Goal: Transaction & Acquisition: Purchase product/service

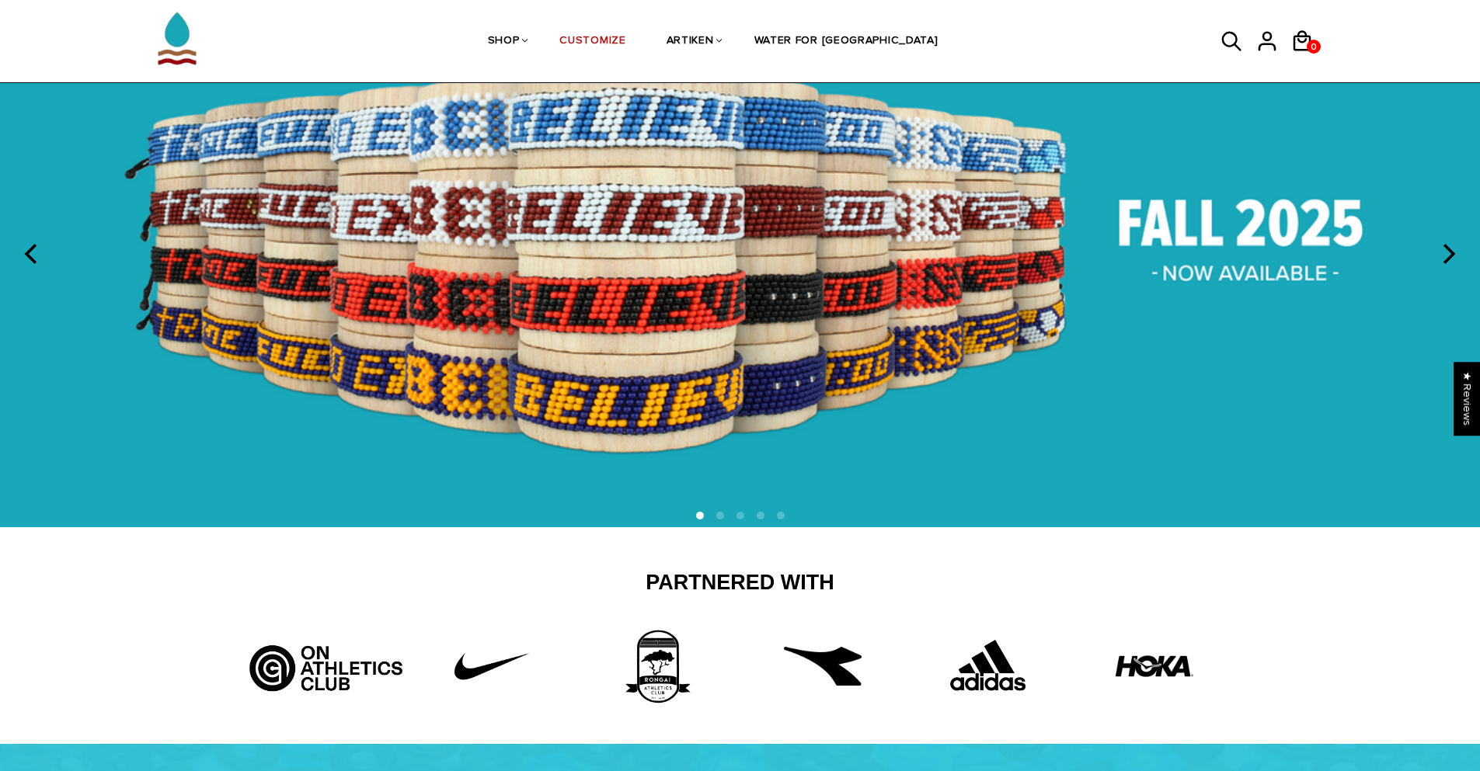
scroll to position [155, 0]
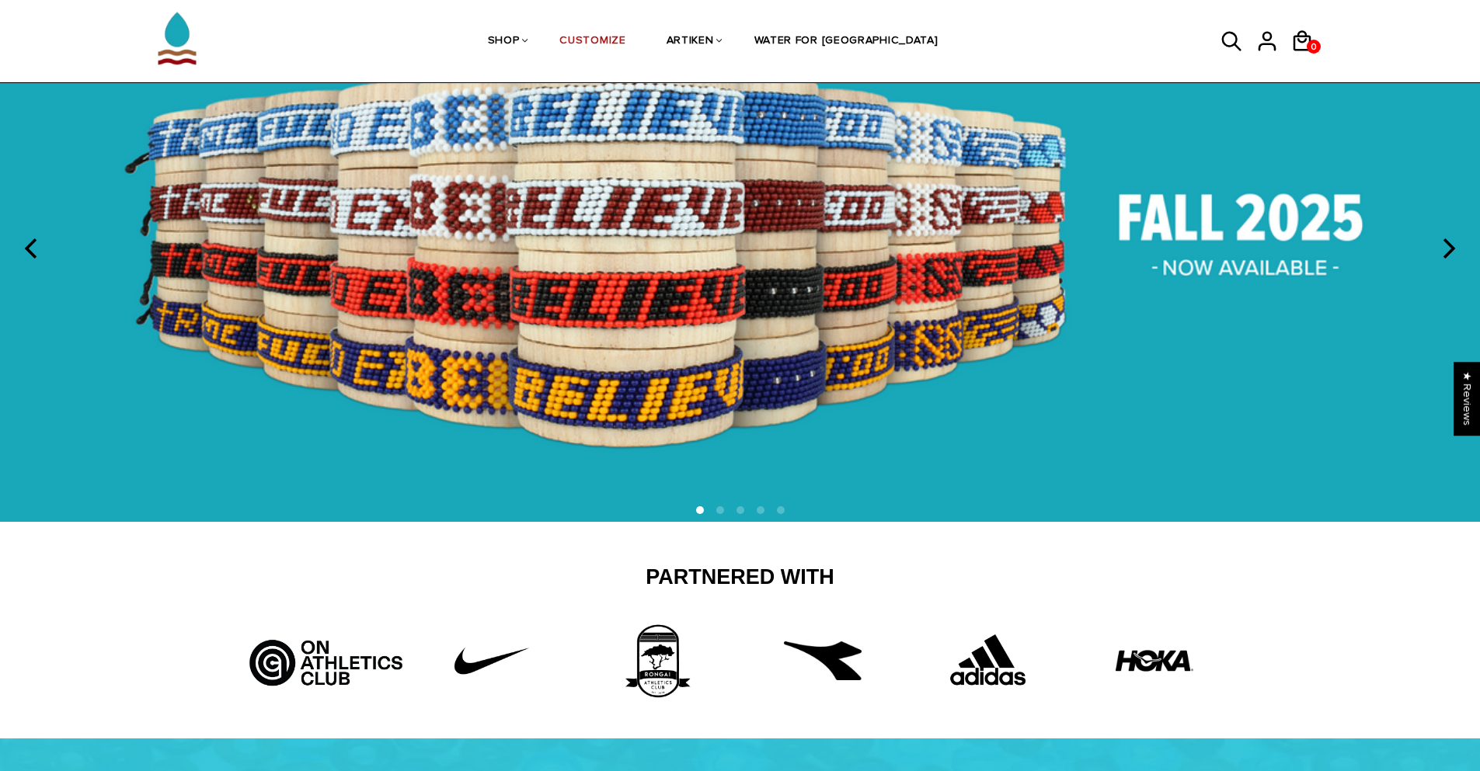
click at [1136, 245] on img at bounding box center [740, 246] width 1480 height 550
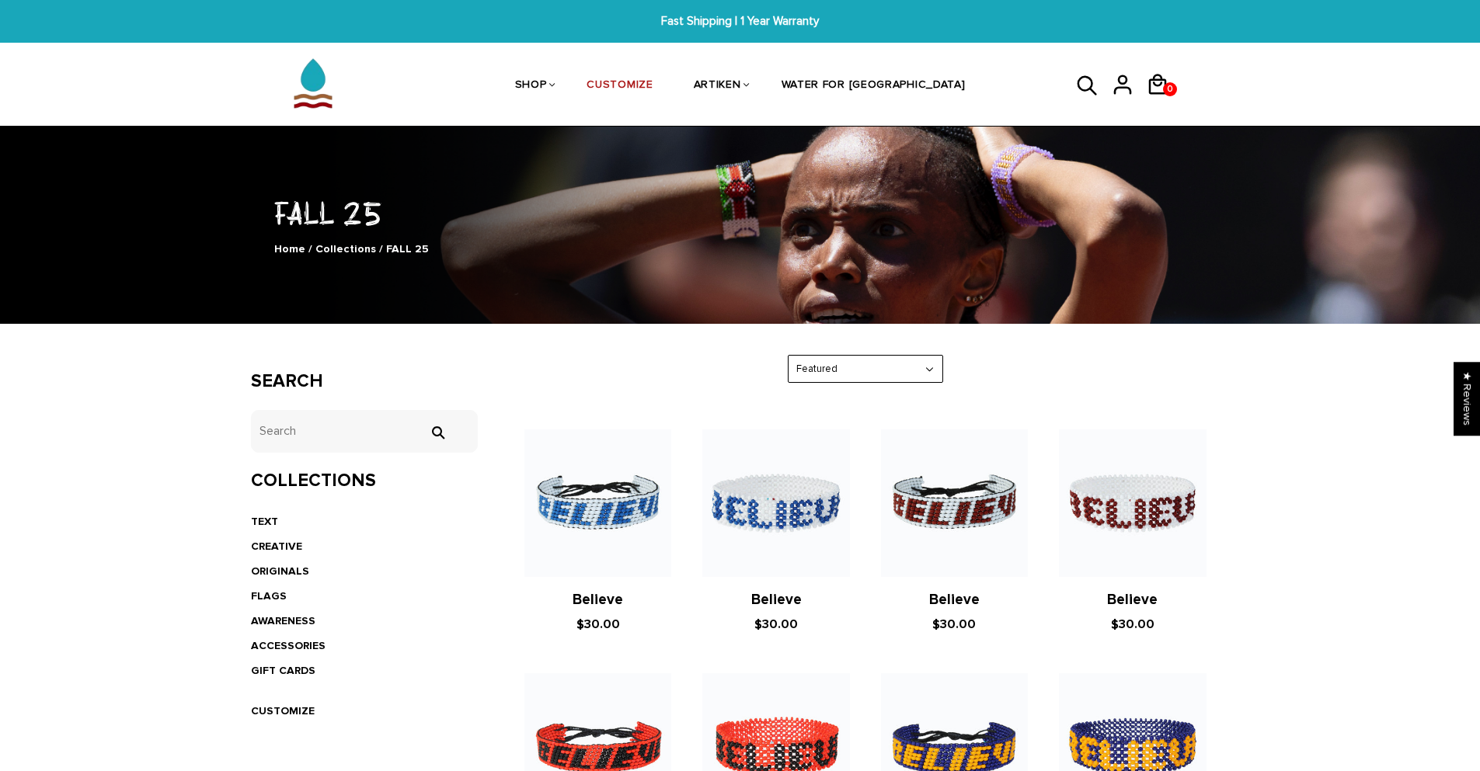
drag, startPoint x: 388, startPoint y: 482, endPoint x: 674, endPoint y: 95, distance: 481.1
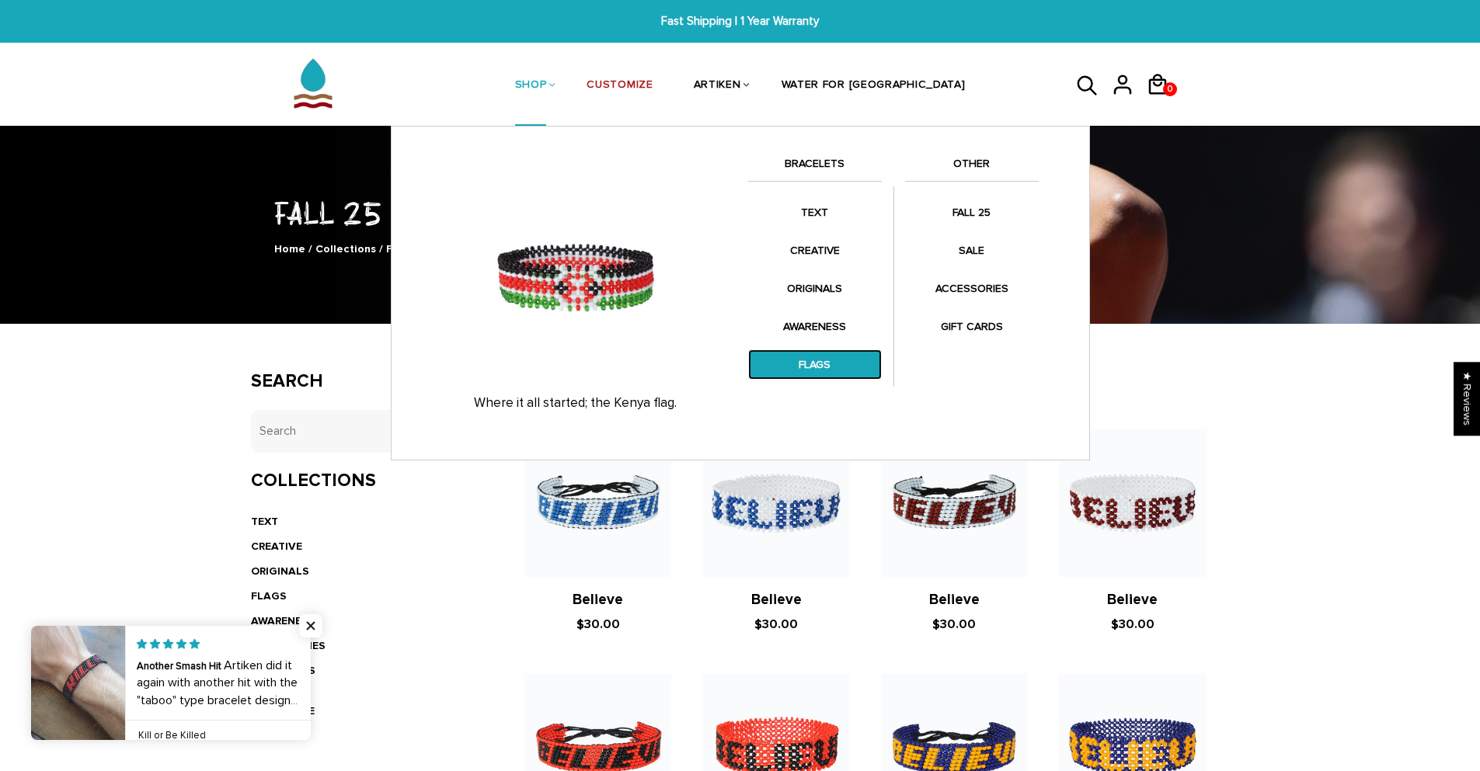
click at [838, 365] on link "FLAGS" at bounding box center [815, 365] width 134 height 30
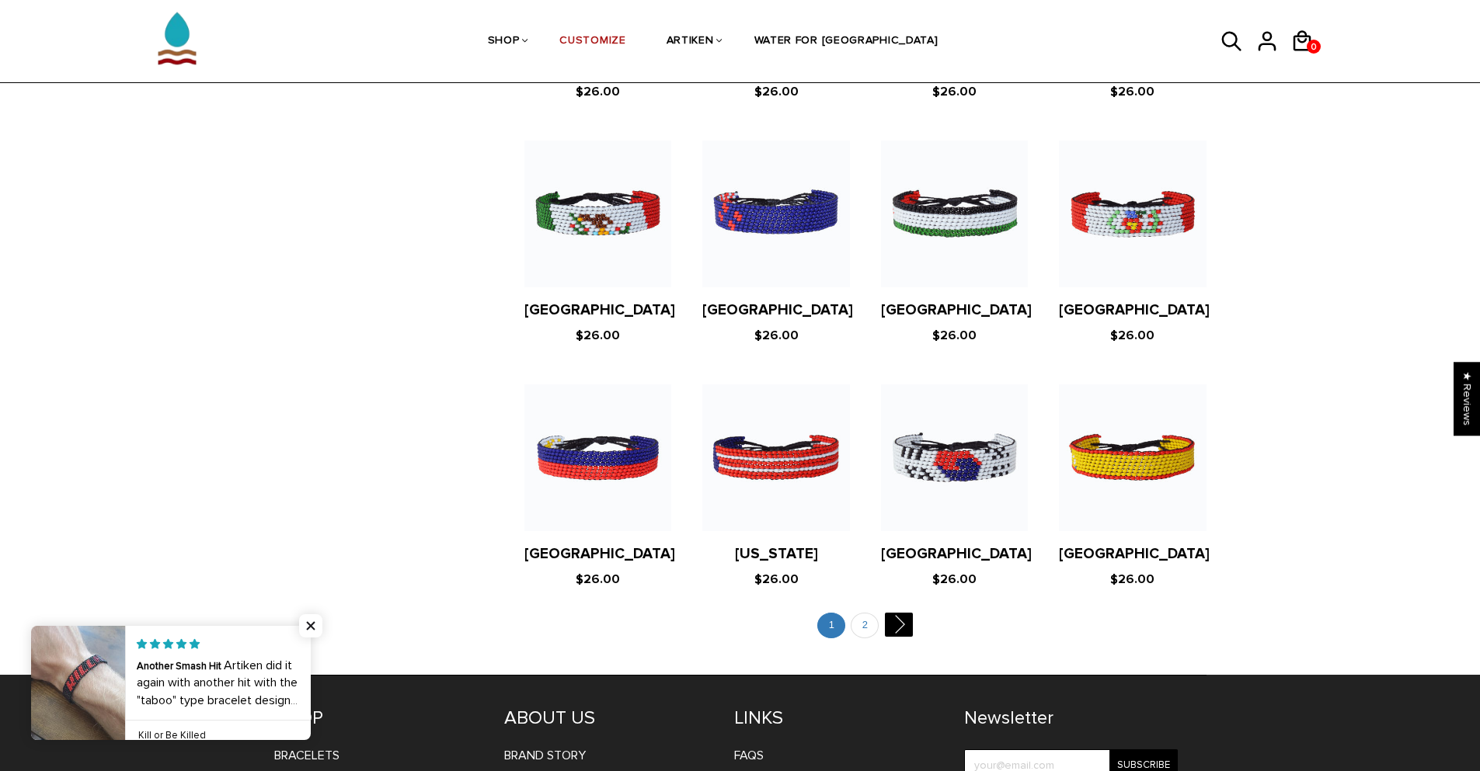
scroll to position [2797, 0]
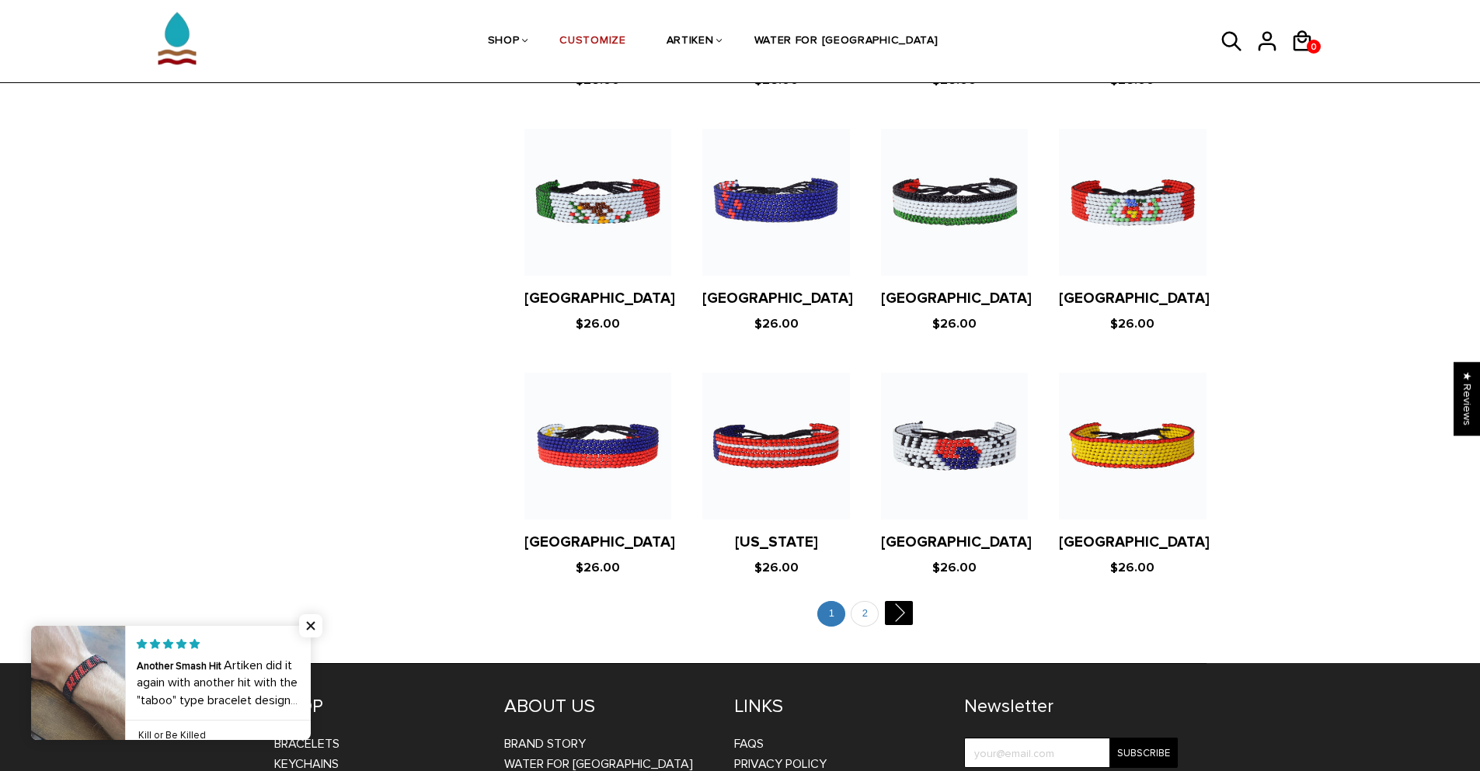
click at [928, 409] on figure at bounding box center [954, 446] width 147 height 147
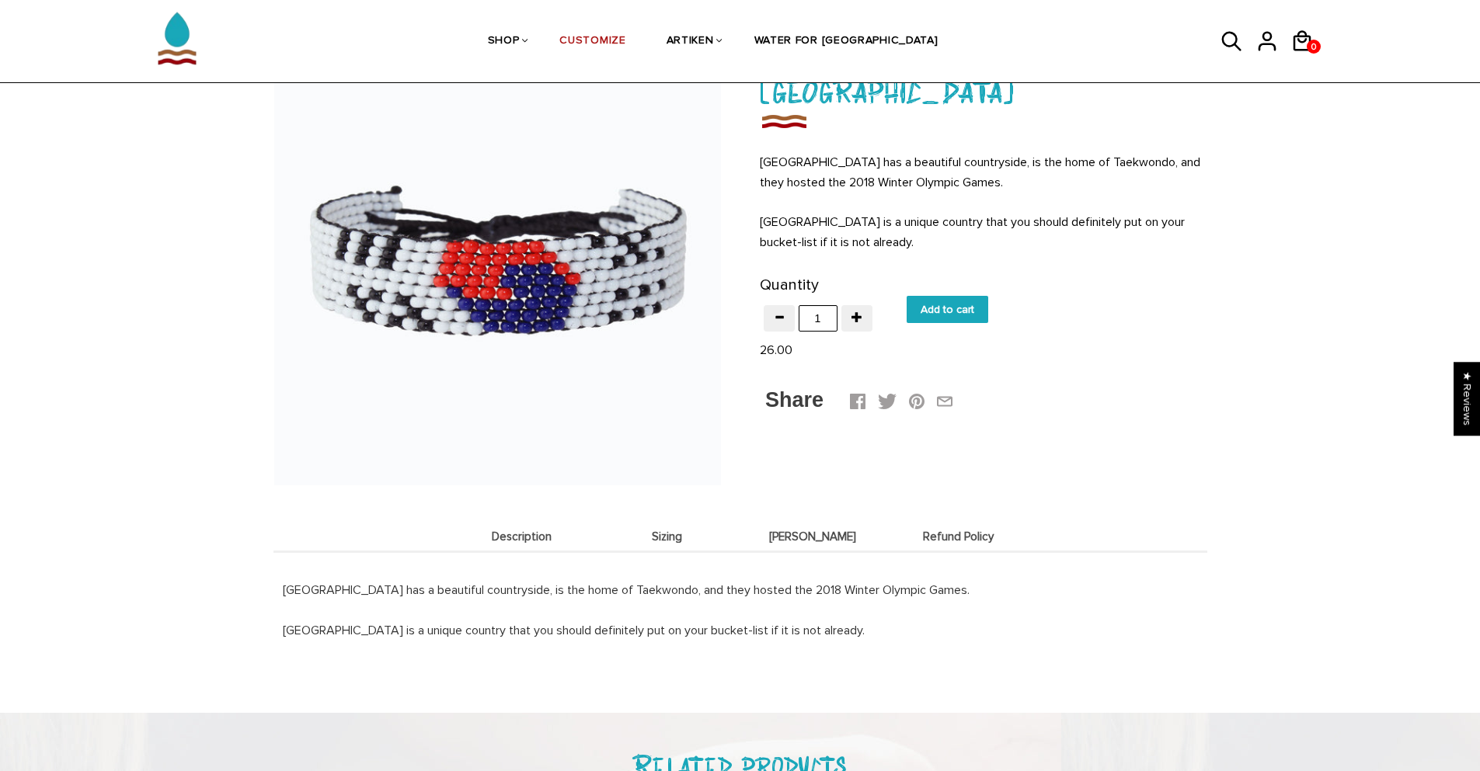
scroll to position [233, 0]
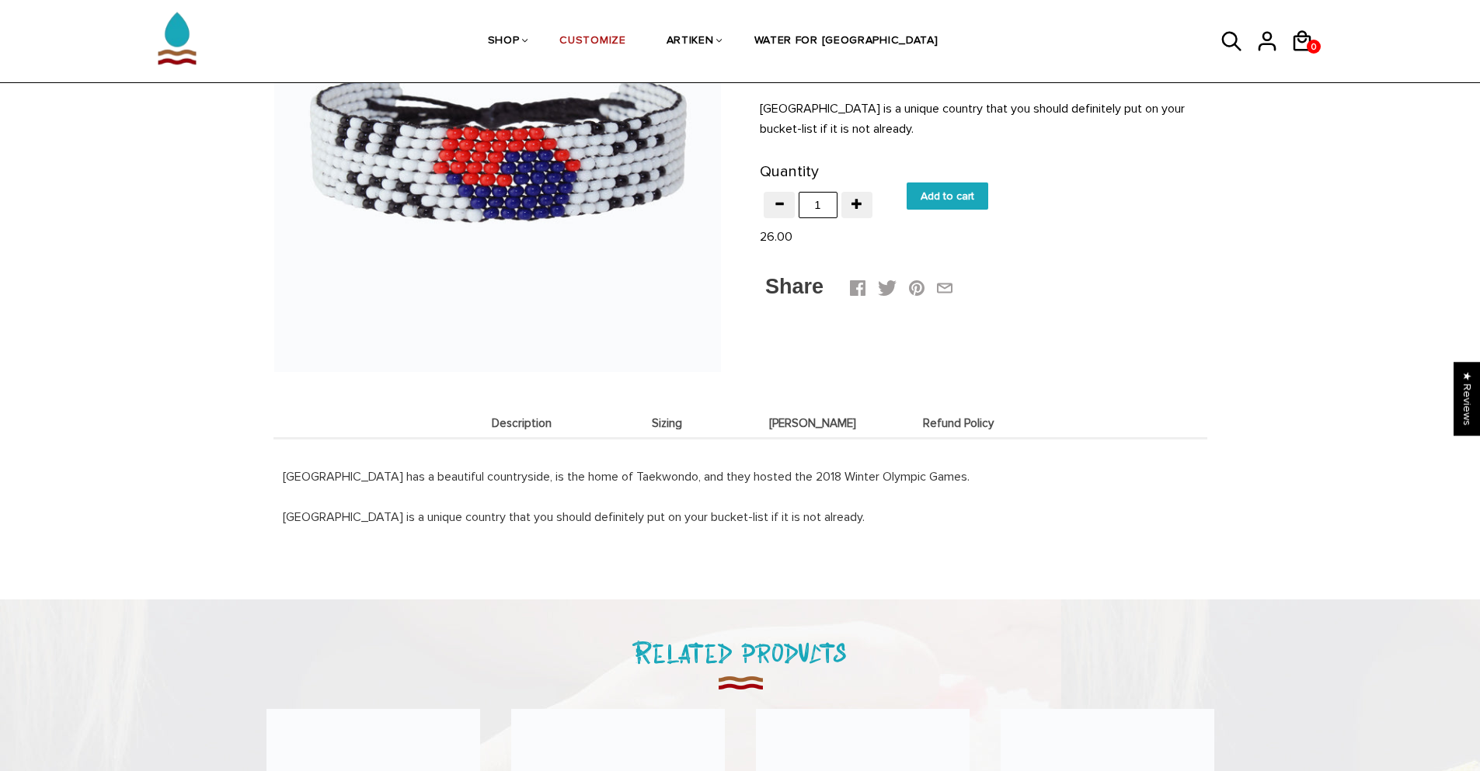
click at [633, 427] on span "Sizing" at bounding box center [667, 423] width 138 height 13
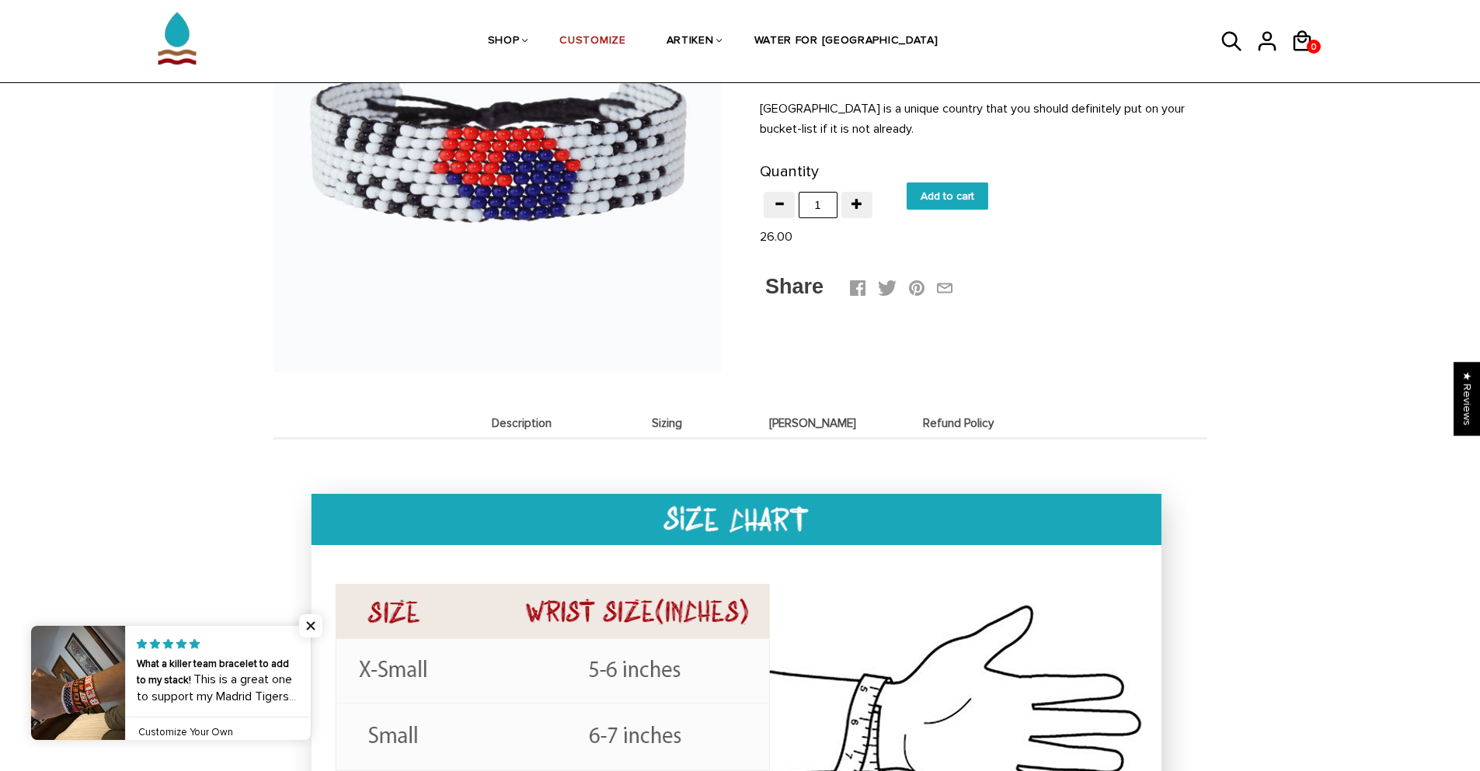
click at [821, 413] on li "Deets" at bounding box center [813, 423] width 146 height 30
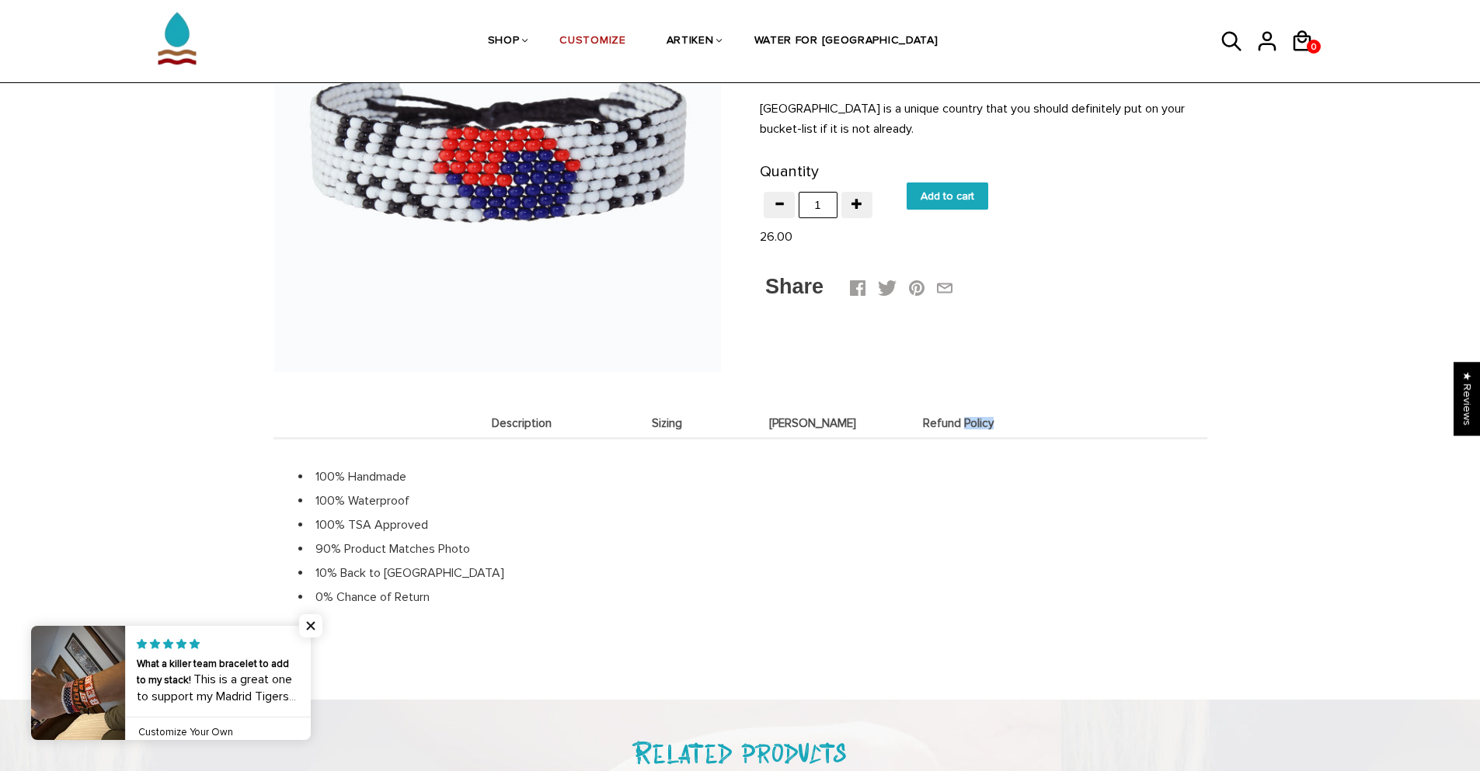
drag, startPoint x: 965, startPoint y: 425, endPoint x: 1113, endPoint y: 409, distance: 149.3
click at [1113, 409] on div "Description Sizing Deets Refund Policy Description South Korea has a beautiful …" at bounding box center [740, 510] width 934 height 277
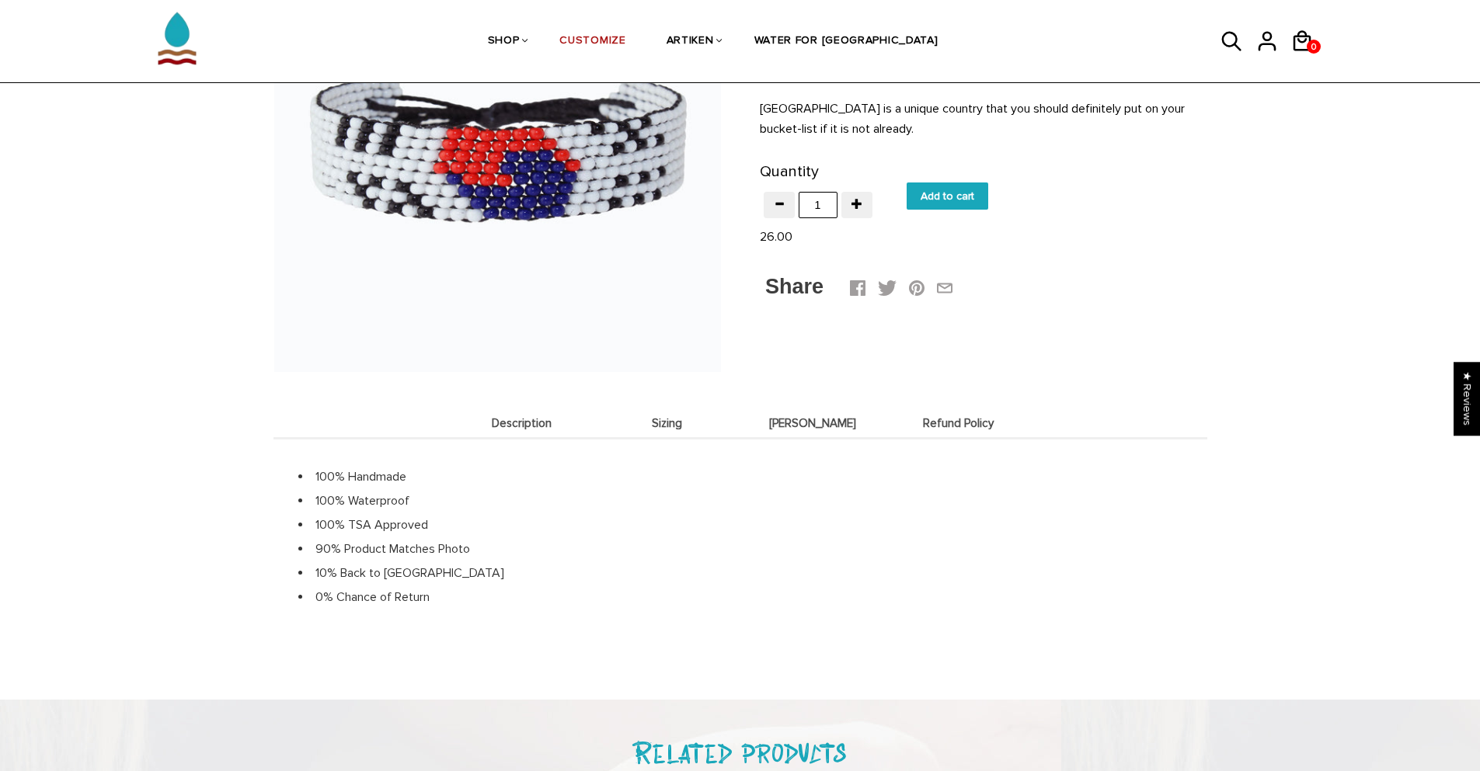
click at [817, 422] on span "Deets" at bounding box center [813, 423] width 138 height 13
click at [963, 419] on span "Refund Policy" at bounding box center [959, 423] width 138 height 13
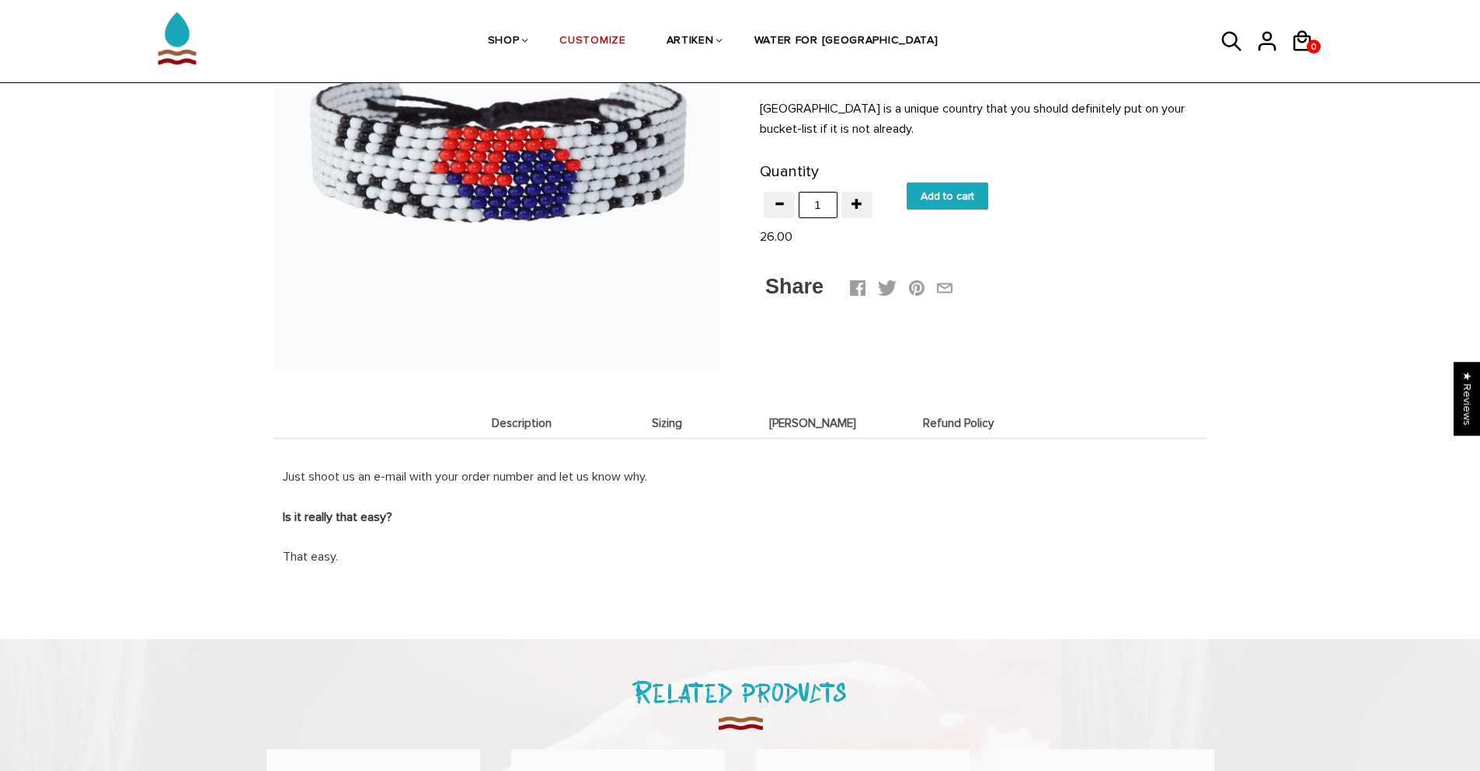
click at [991, 425] on span "Refund Policy" at bounding box center [959, 423] width 138 height 13
click at [963, 426] on span "Refund Policy" at bounding box center [959, 423] width 138 height 13
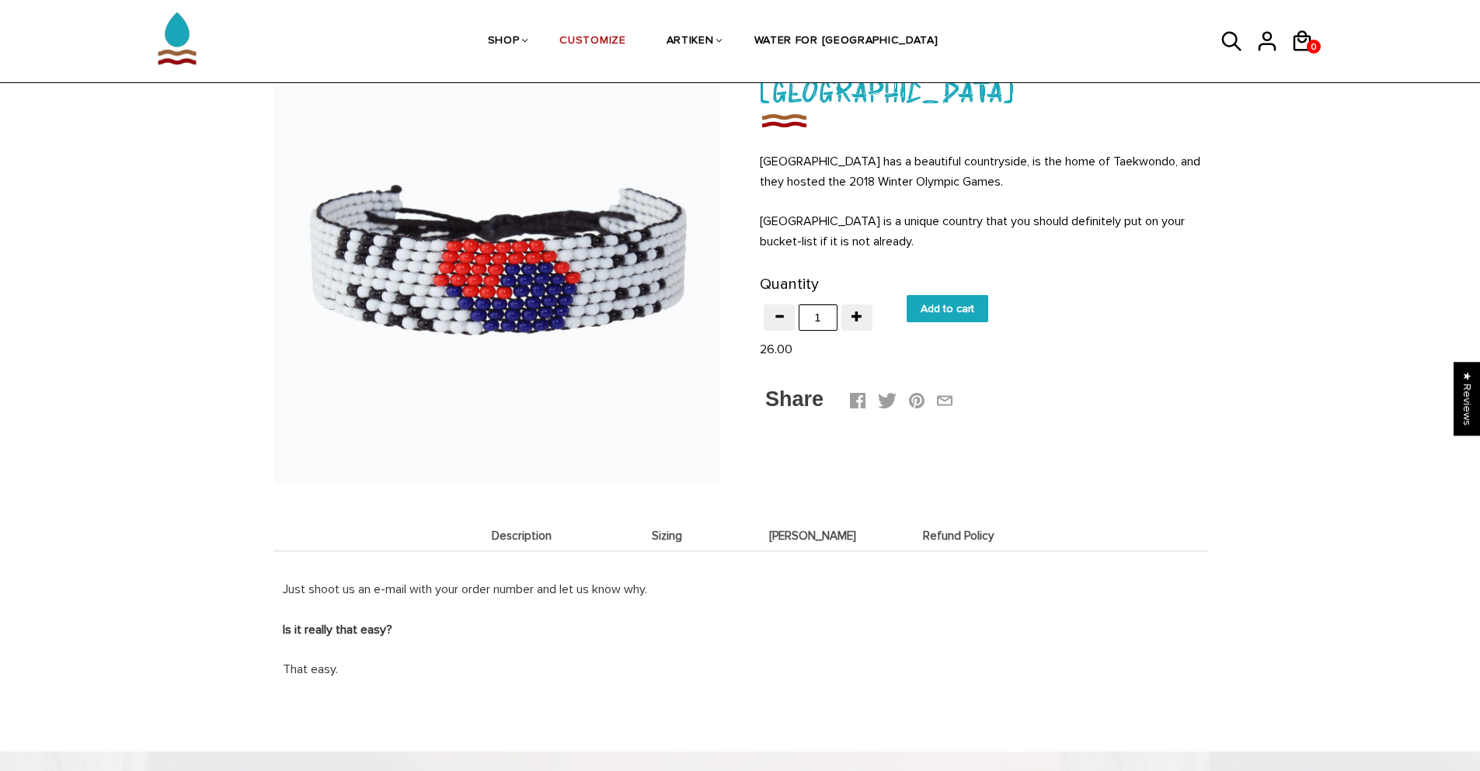
scroll to position [0, 0]
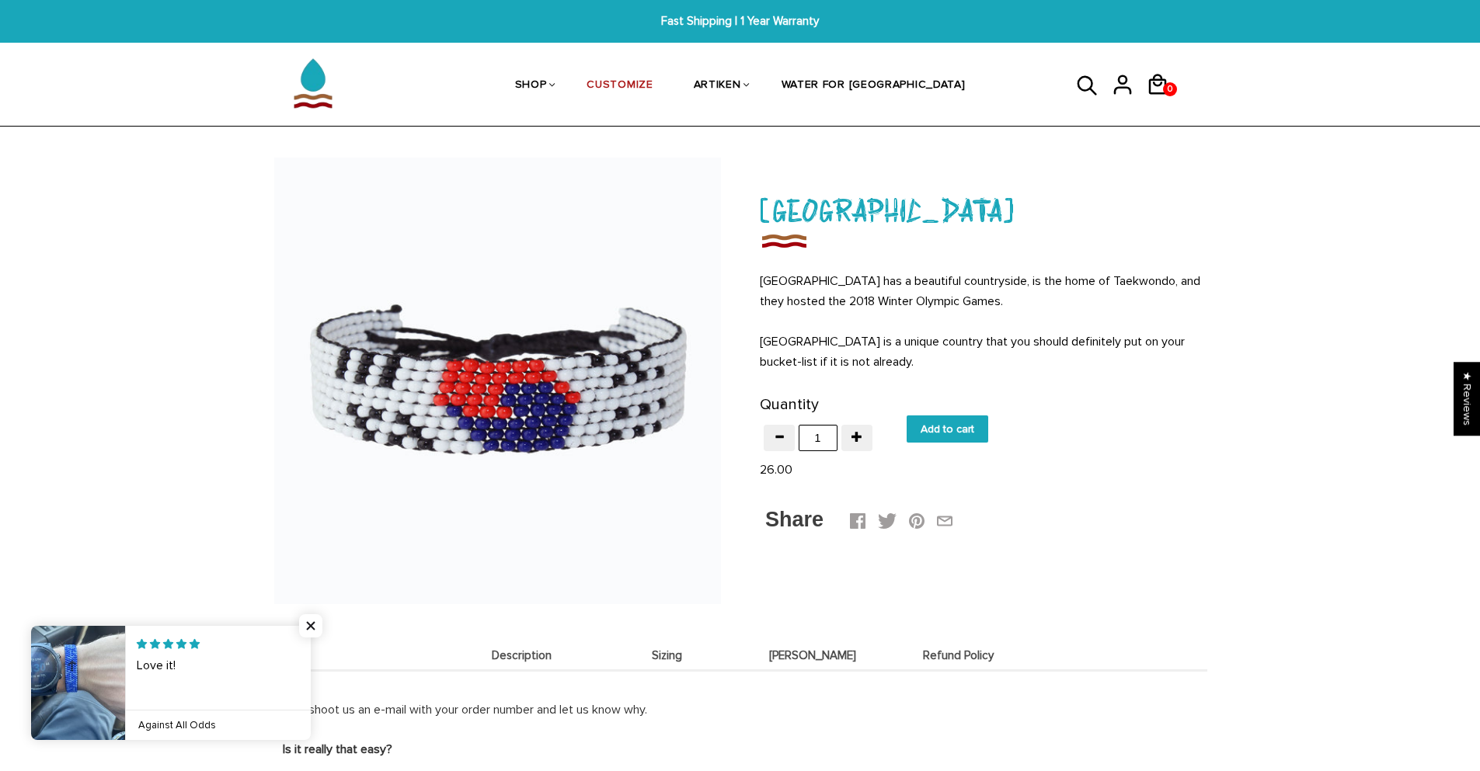
click at [962, 420] on input "Add to cart" at bounding box center [948, 429] width 82 height 27
type input "Add to cart"
click at [1162, 87] on icon at bounding box center [1157, 84] width 23 height 37
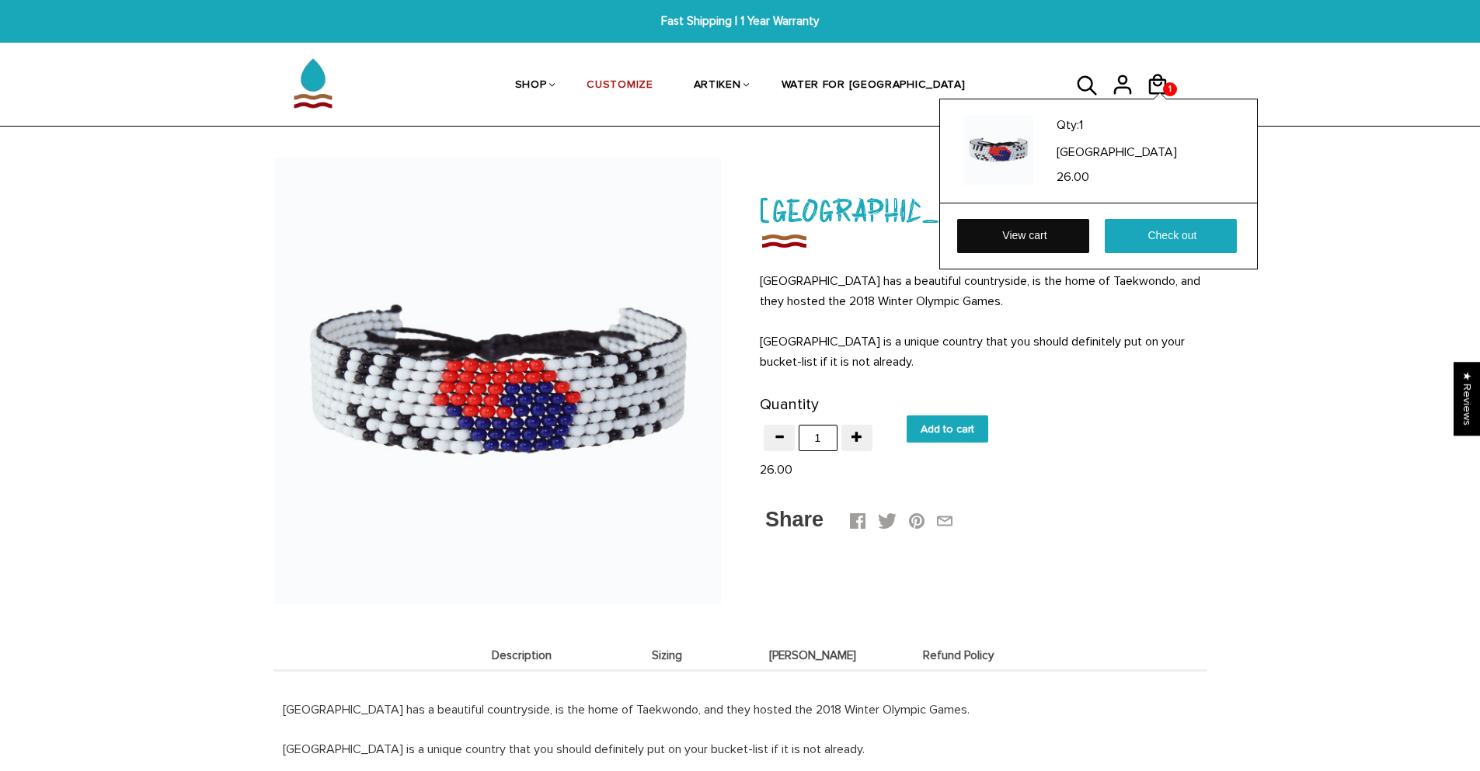
click at [1051, 232] on link "View cart" at bounding box center [1023, 236] width 132 height 34
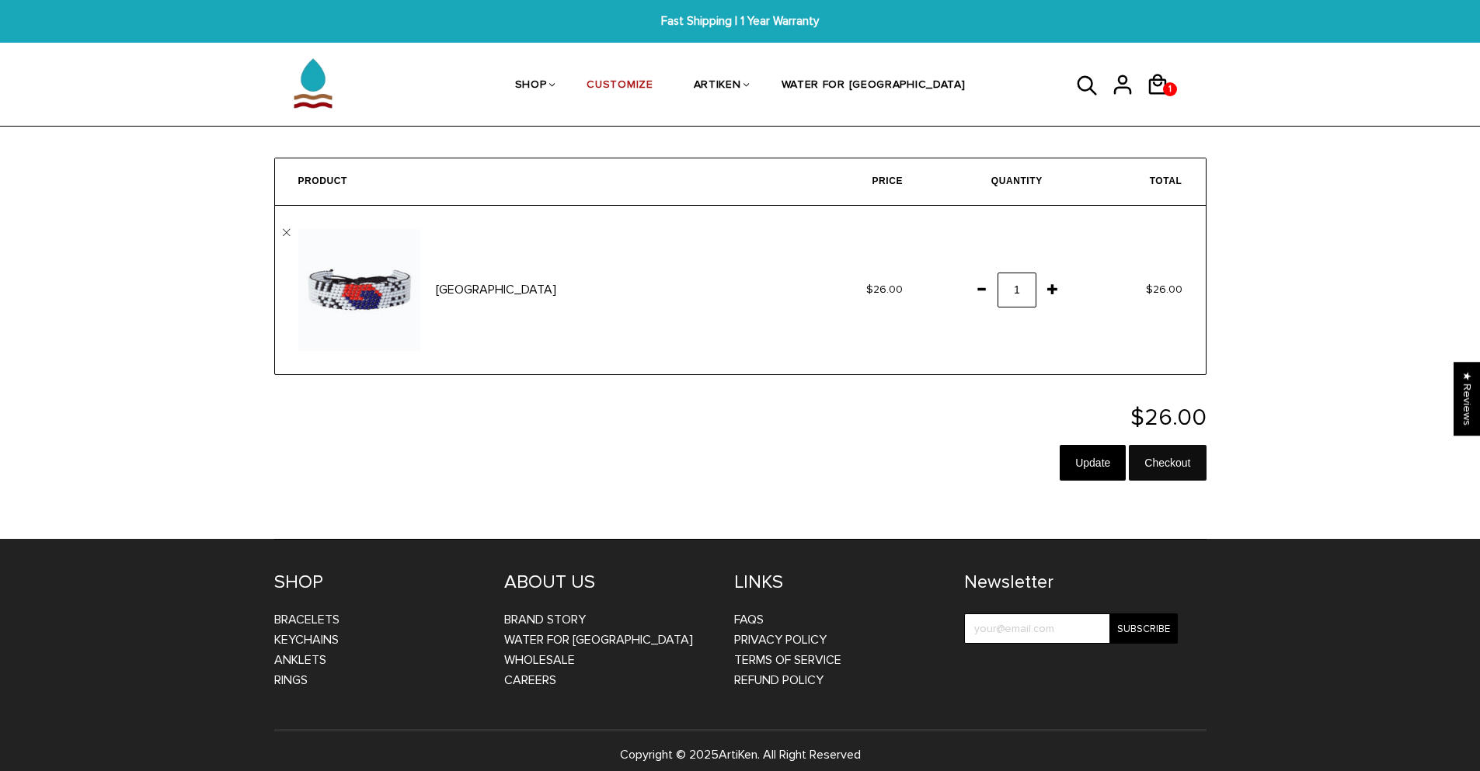
click at [1171, 462] on input "Checkout" at bounding box center [1167, 463] width 77 height 36
